Goal: Task Accomplishment & Management: Manage account settings

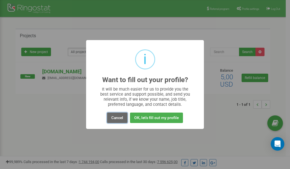
click at [116, 117] on button "Cancel" at bounding box center [117, 118] width 20 height 10
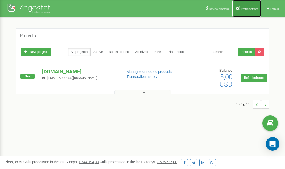
click at [248, 9] on span "Profile settings" at bounding box center [250, 8] width 17 height 3
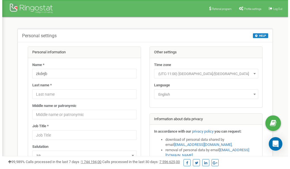
scroll to position [28, 0]
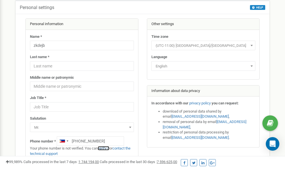
click at [108, 148] on link "verify it" at bounding box center [104, 149] width 12 height 4
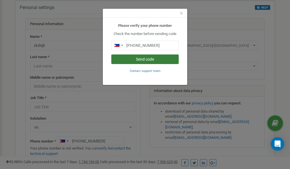
click at [143, 61] on button "Send code" at bounding box center [144, 60] width 67 height 10
